Goal: Feedback & Contribution: Submit feedback/report problem

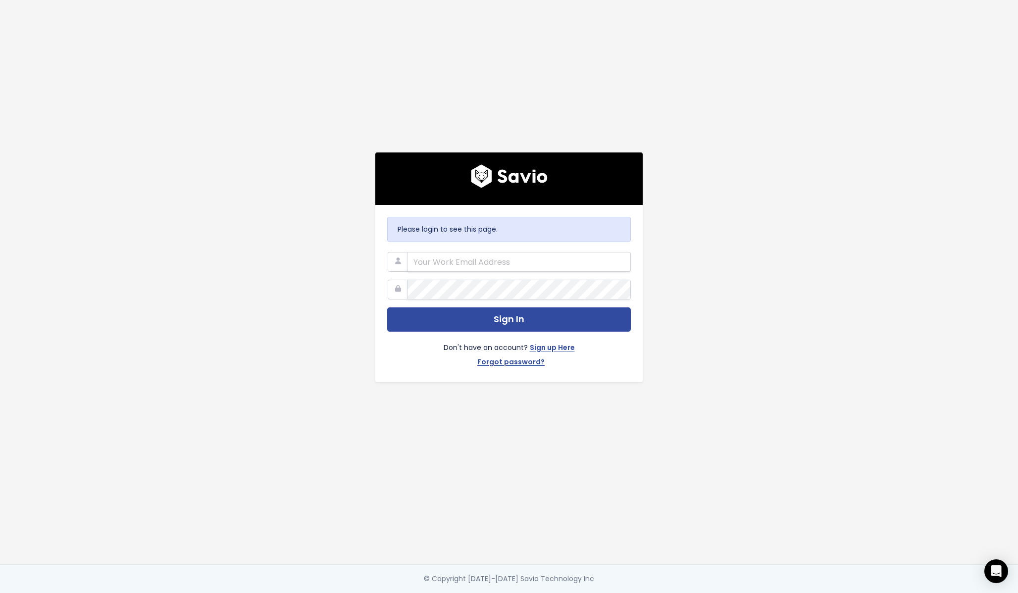
type input "andreas.koeckeis@univents.app"
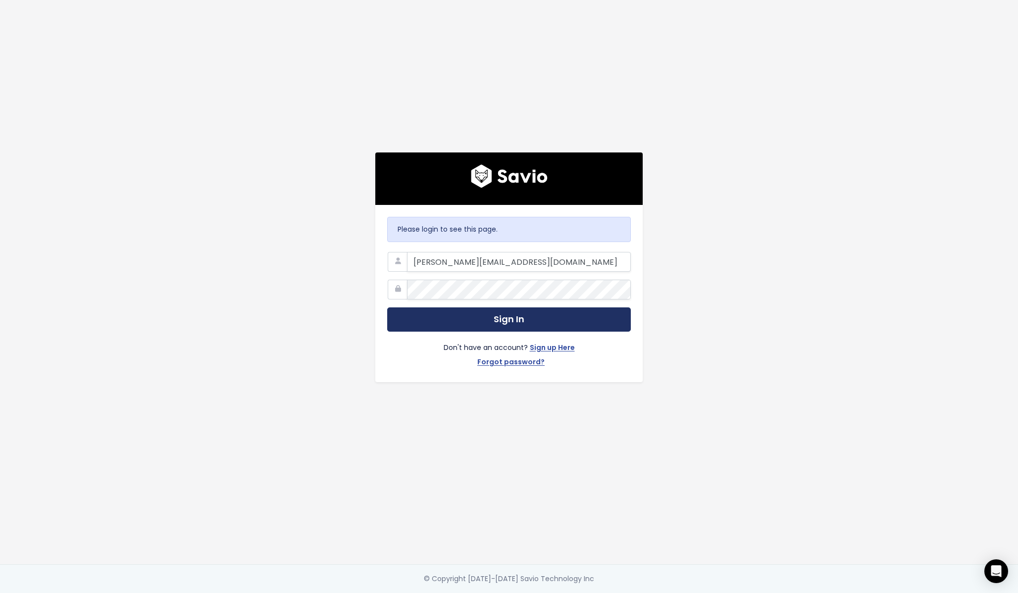
click at [539, 312] on button "Sign In" at bounding box center [509, 319] width 244 height 24
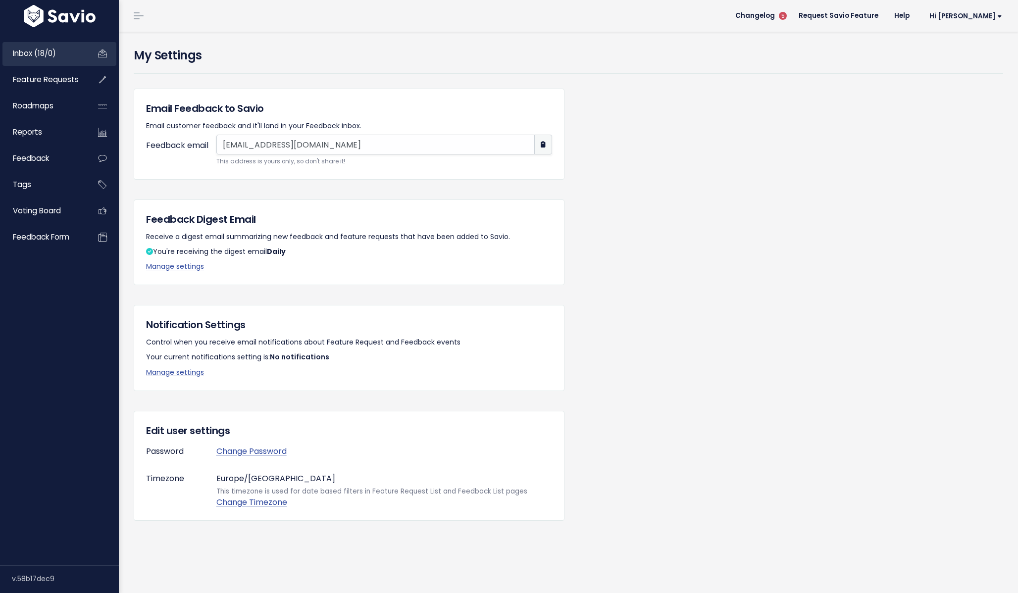
click at [68, 57] on link "Inbox (18/0)" at bounding box center [42, 53] width 80 height 23
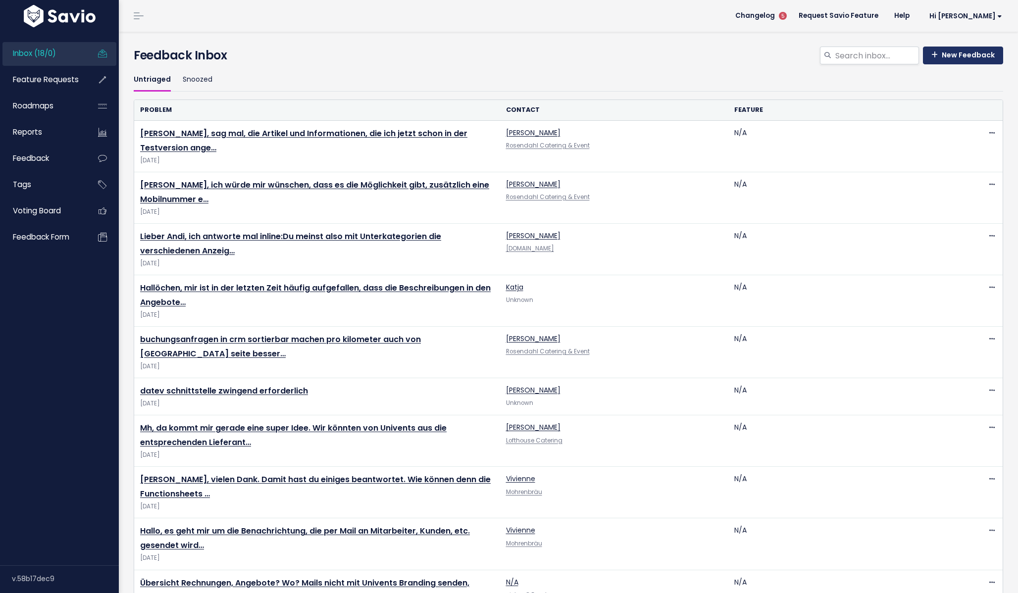
click at [960, 55] on link "New Feedback" at bounding box center [963, 56] width 80 height 18
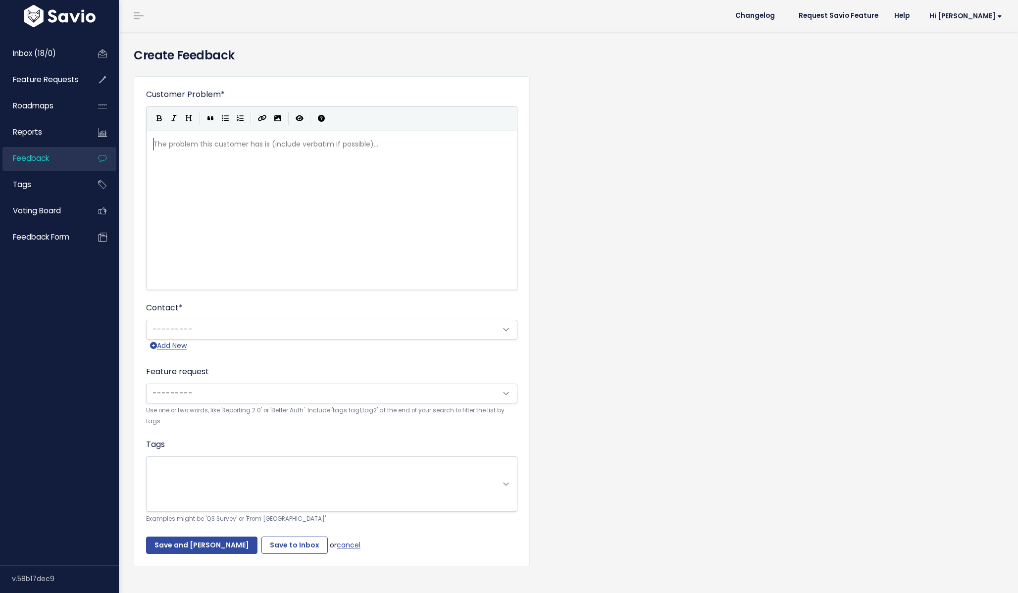
scroll to position [1, 0]
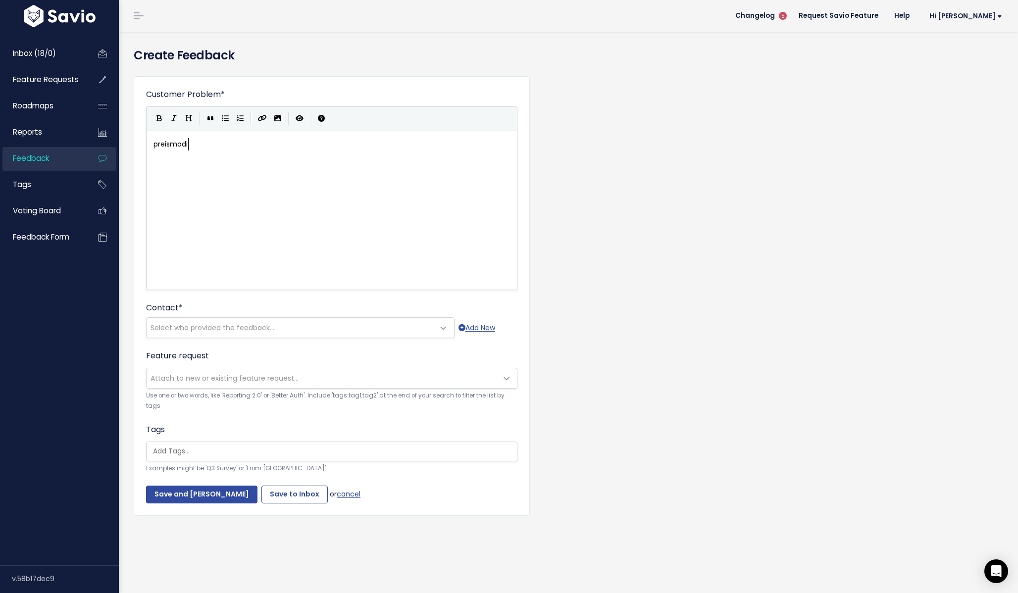
type textarea "preismodik"
type textarea "fikationen werden immer eingefügt, wenn as"
type textarea "das"
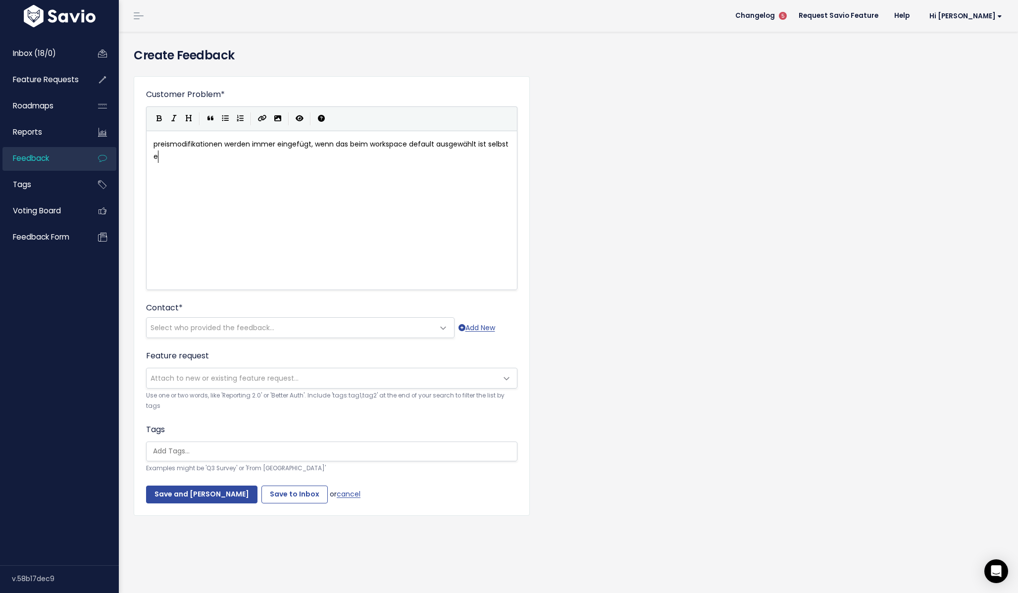
type textarea "s beim workspace default ausgewählt ist selbst ei"
type textarea "wen e"
type textarea "n eine"
type textarea "p"
type textarea "ro"
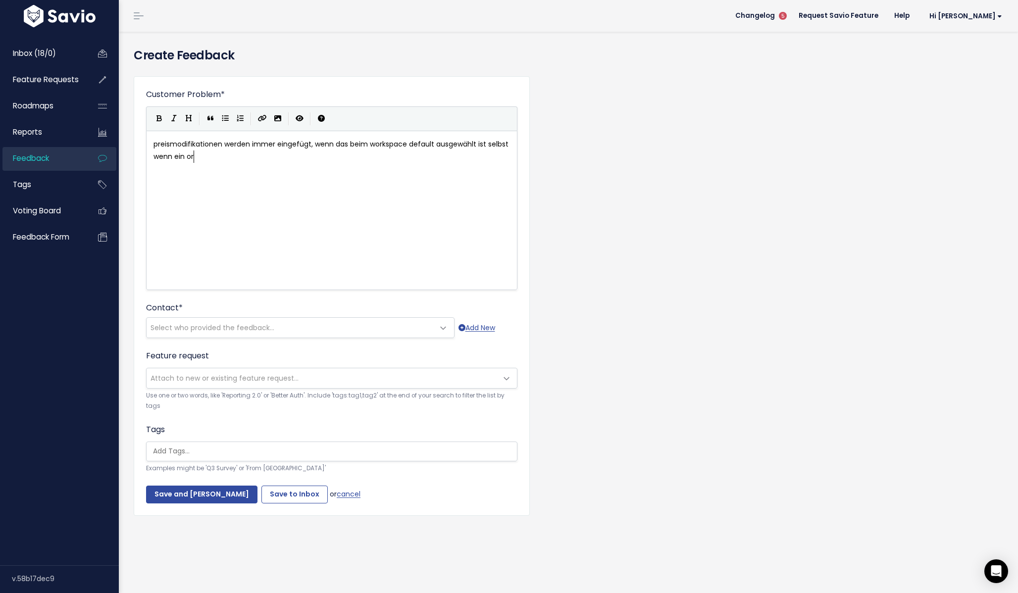
type textarea "ord"
type textarea "produkt keine preiskjoi"
type textarea "ondii"
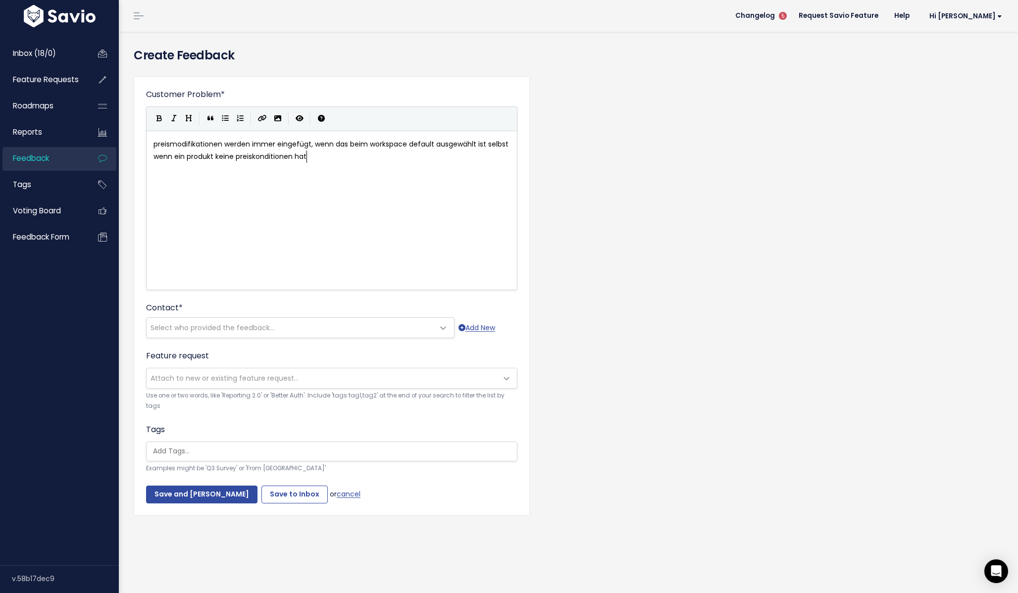
scroll to position [3, 35]
type textarea "tionen hat"
click at [284, 326] on span "Select who provided the feedback..." at bounding box center [291, 328] width 288 height 20
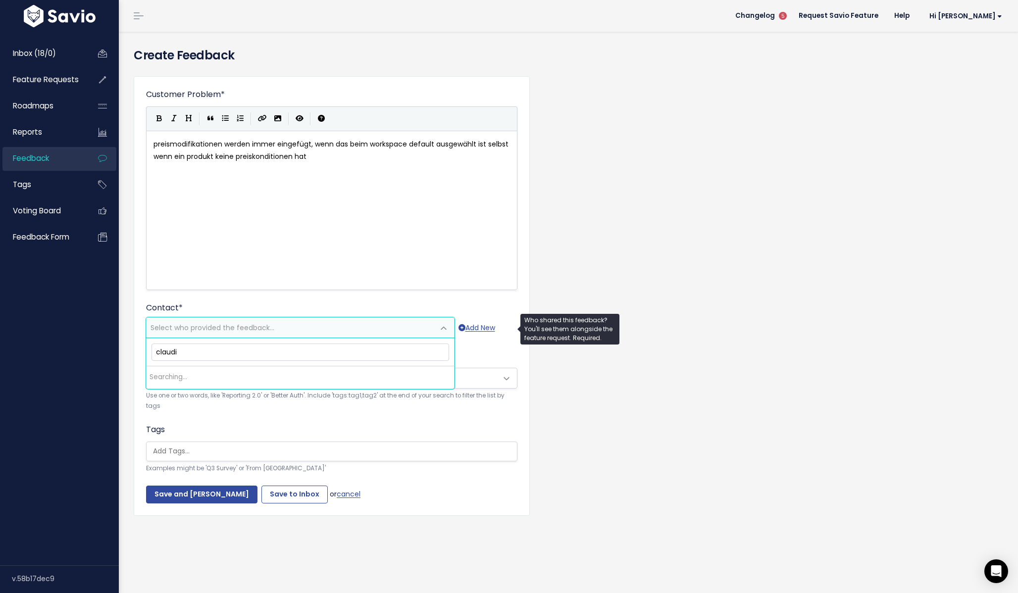
type input "claudia"
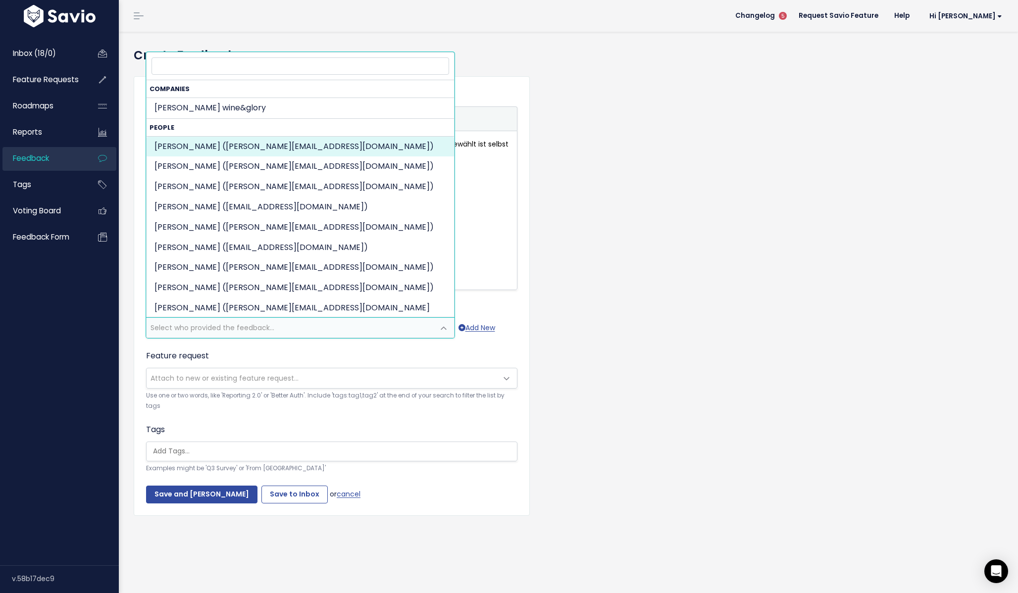
select select "89528704"
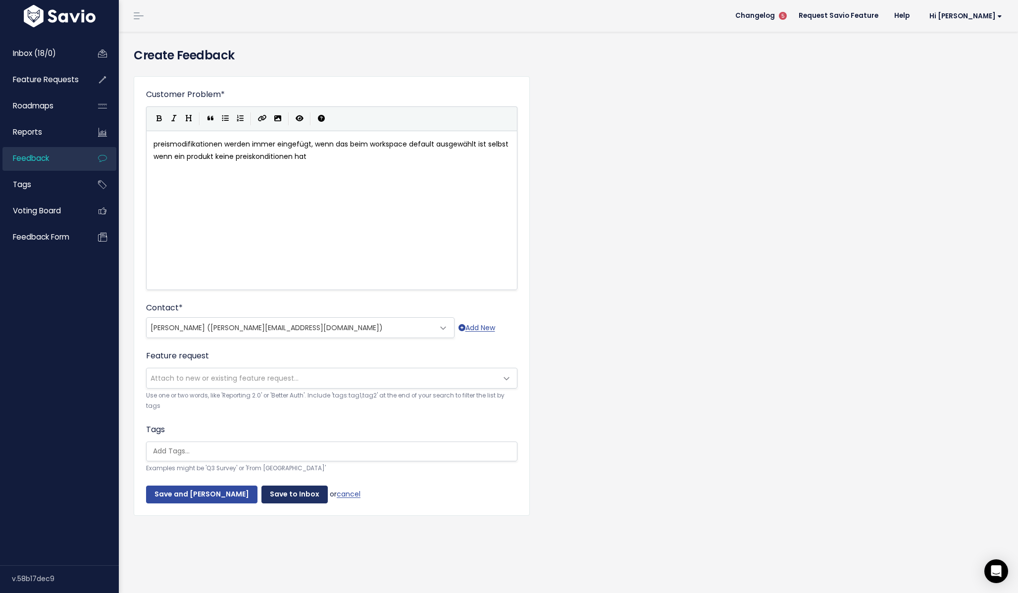
click at [275, 501] on input "Save to Inbox" at bounding box center [294, 495] width 66 height 18
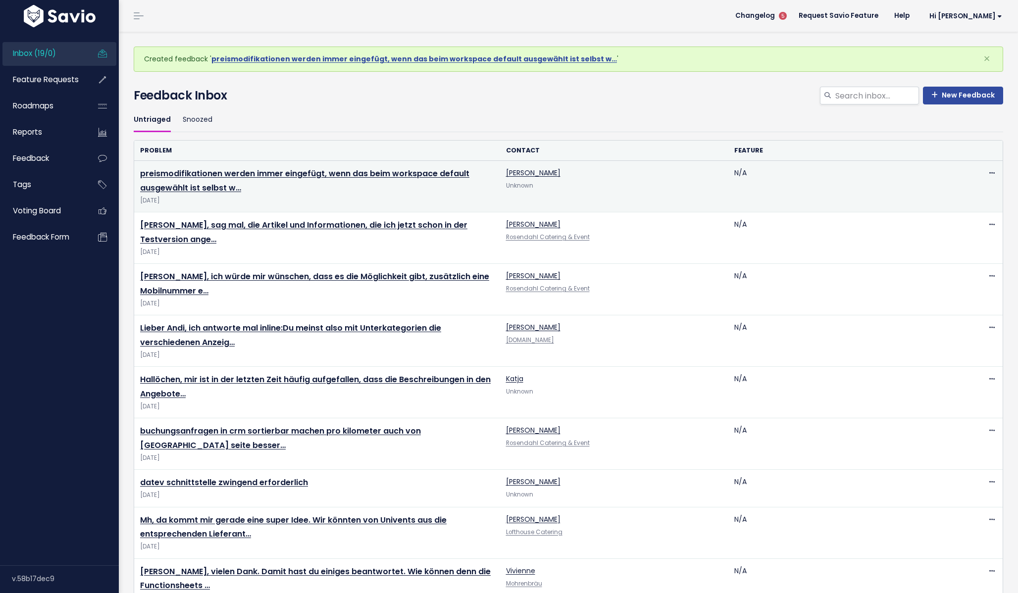
click at [200, 181] on td "preismodifikationen werden immer eingefügt, wenn das beim workspace default aus…" at bounding box center [317, 186] width 366 height 51
click at [210, 177] on link "preismodifikationen werden immer eingefügt, wenn das beim workspace default aus…" at bounding box center [304, 181] width 329 height 26
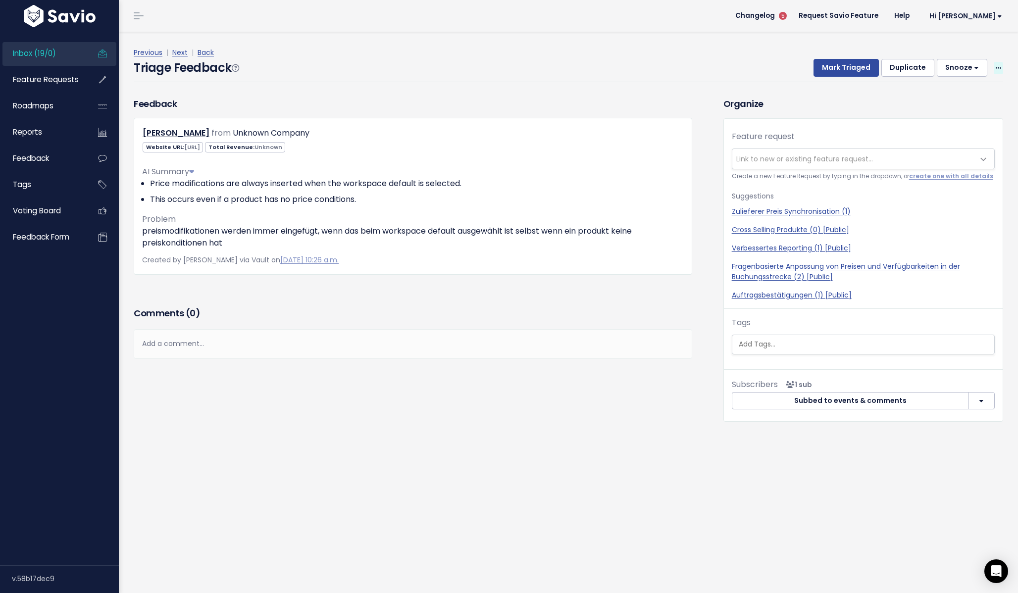
click at [1000, 70] on icon at bounding box center [998, 68] width 5 height 6
click at [949, 96] on link "Edit" at bounding box center [958, 95] width 71 height 19
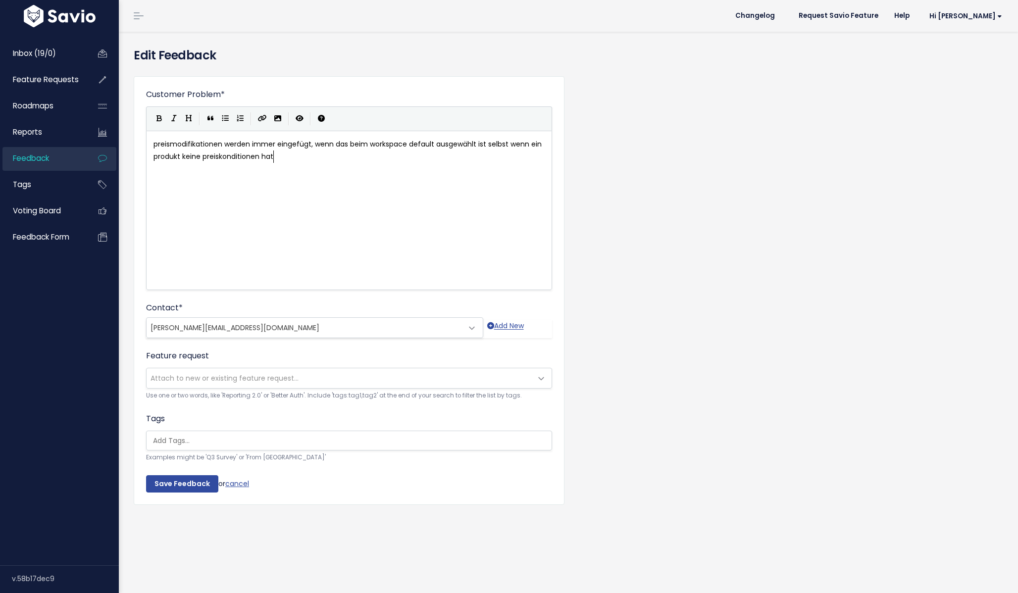
scroll to position [1, 0]
click at [268, 448] on ul at bounding box center [349, 440] width 405 height 19
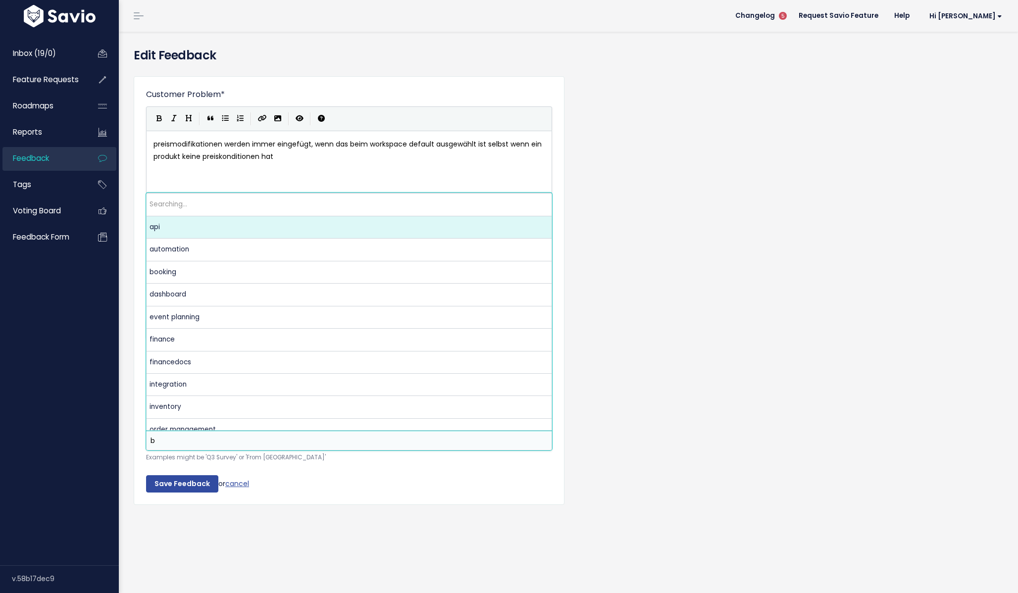
scroll to position [0, 0]
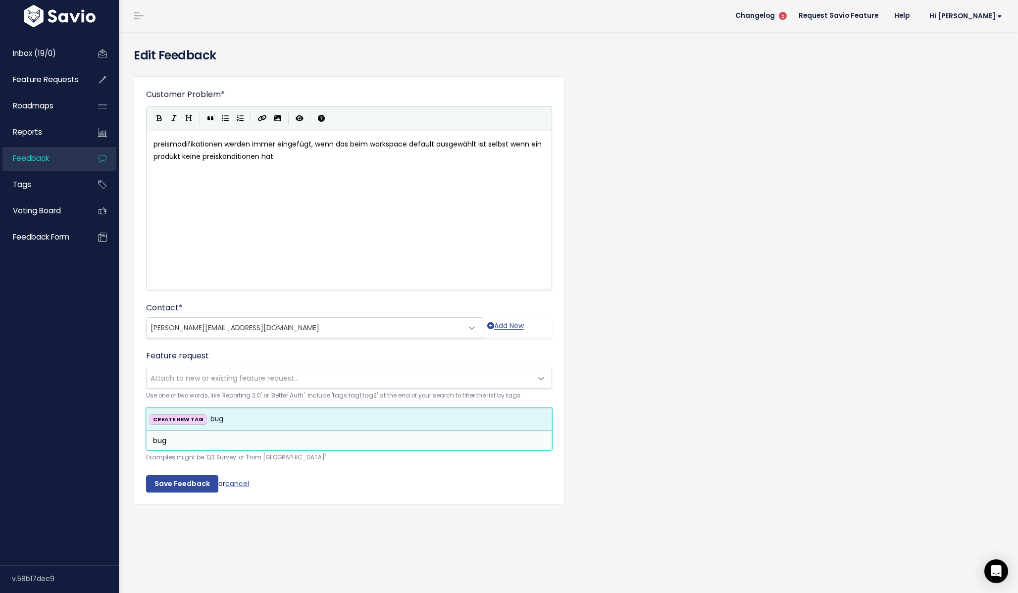
type input "bug"
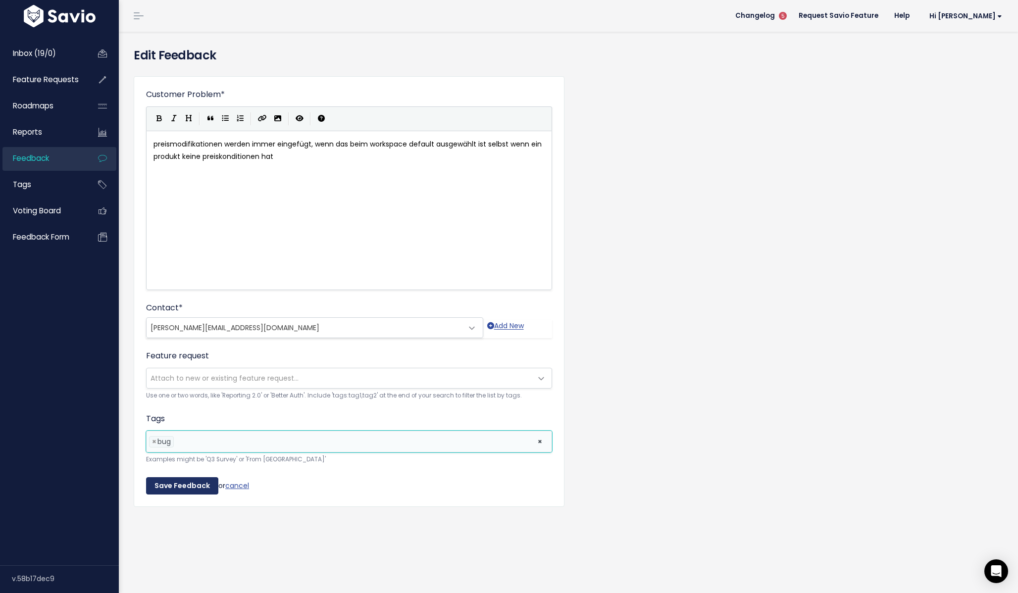
click at [208, 480] on input "Save Feedback" at bounding box center [182, 486] width 72 height 18
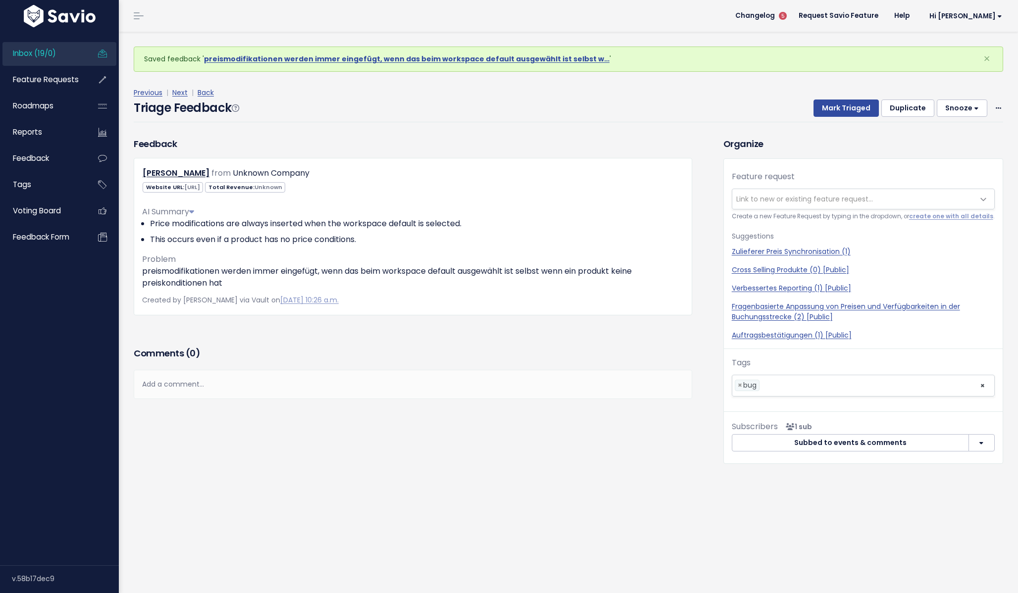
click at [66, 58] on link "Inbox (19/0)" at bounding box center [42, 53] width 80 height 23
